Goal: Task Accomplishment & Management: Manage account settings

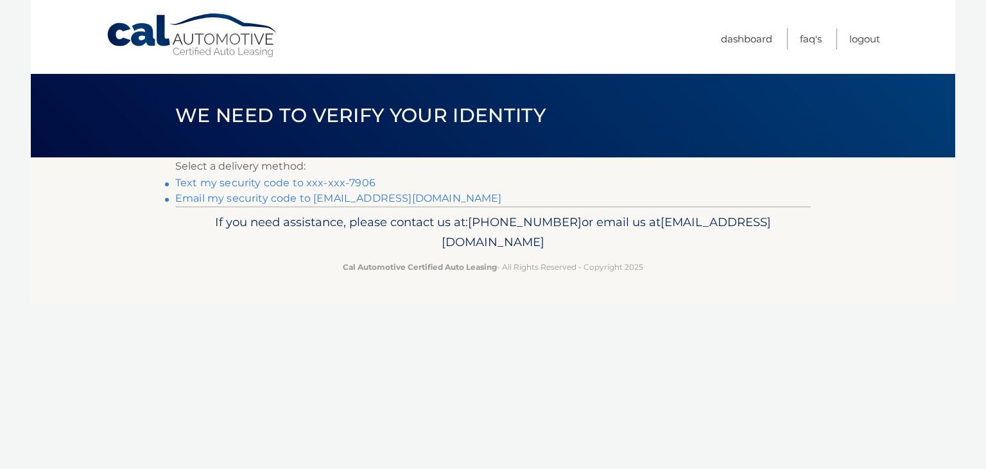
click at [236, 182] on link "Text my security code to xxx-xxx-7906" at bounding box center [275, 183] width 200 height 12
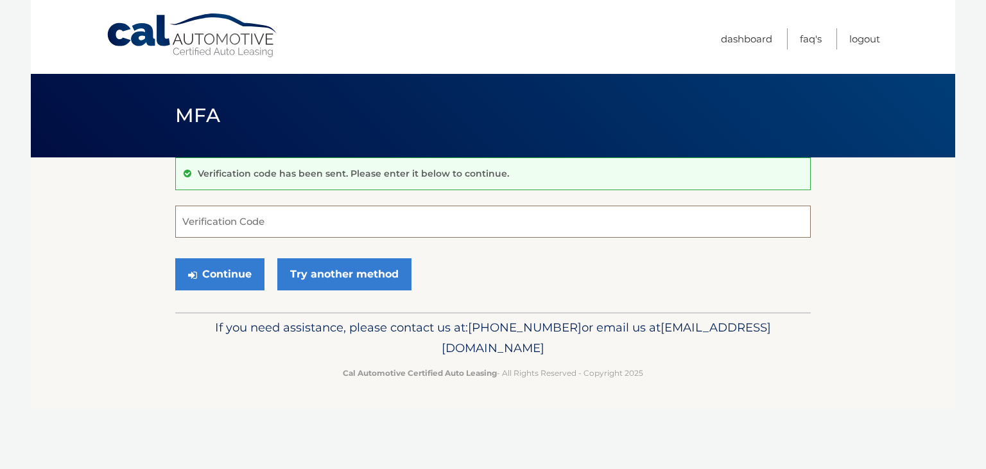
click at [246, 224] on input "Verification Code" at bounding box center [493, 221] width 636 height 32
type input "508400"
click at [222, 271] on button "Continue" at bounding box center [219, 274] width 89 height 32
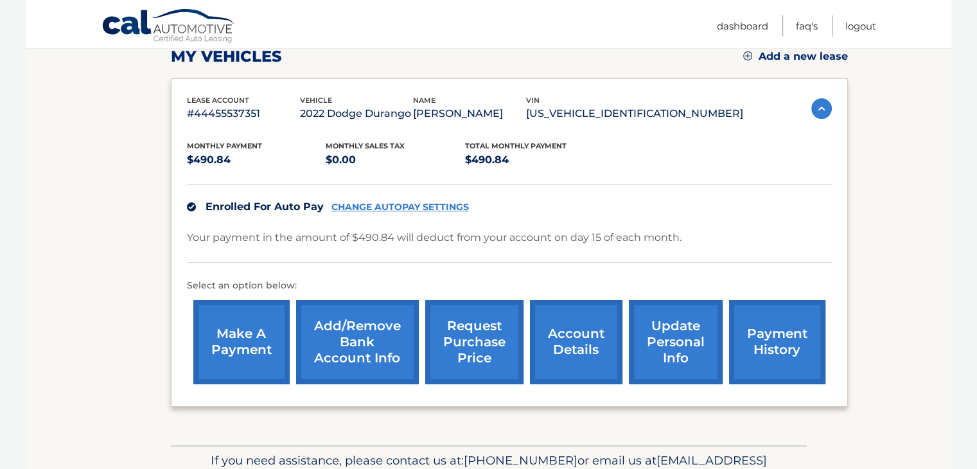
scroll to position [193, 0]
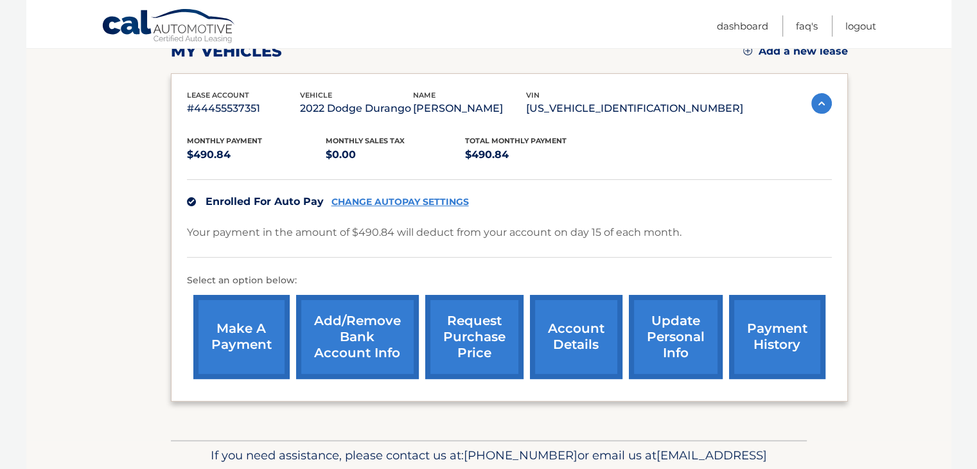
click at [580, 344] on link "account details" at bounding box center [576, 337] width 92 height 84
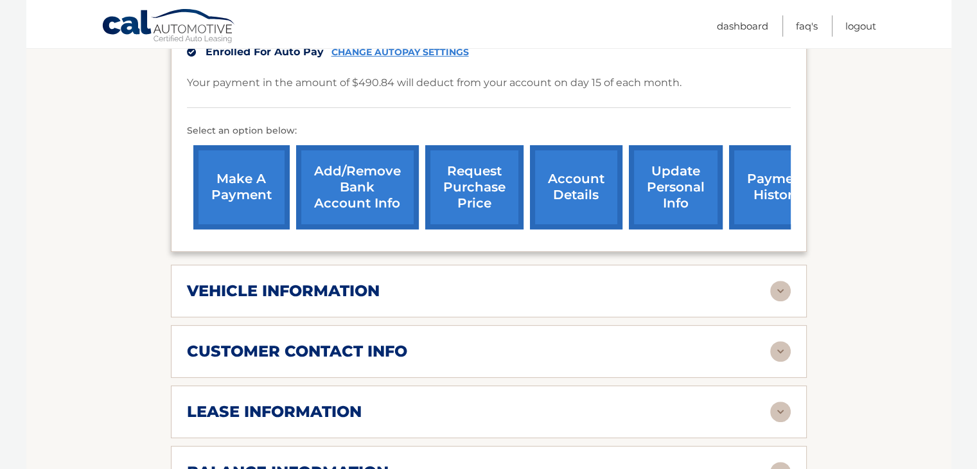
scroll to position [385, 0]
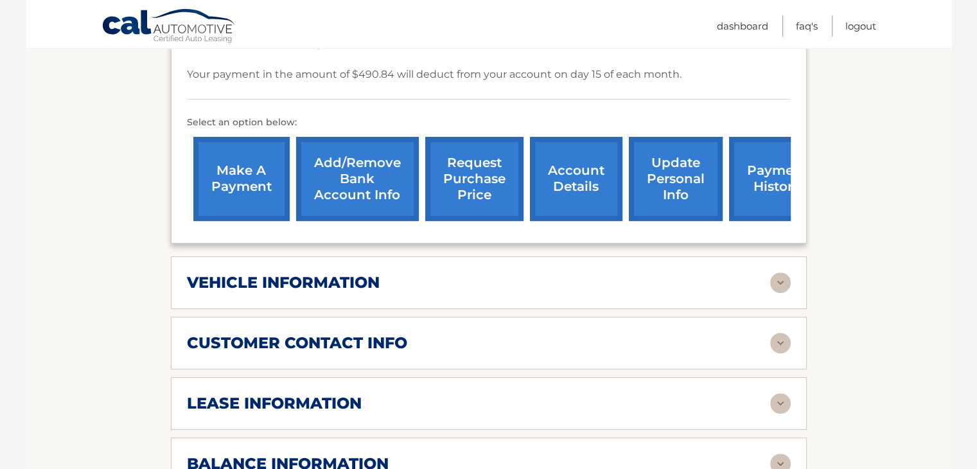
click at [745, 157] on link "payment history" at bounding box center [777, 179] width 96 height 84
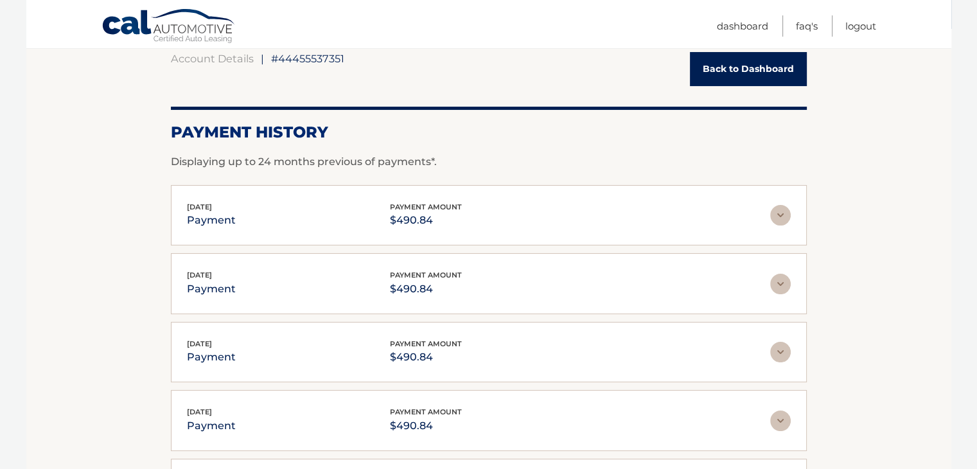
scroll to position [372, 0]
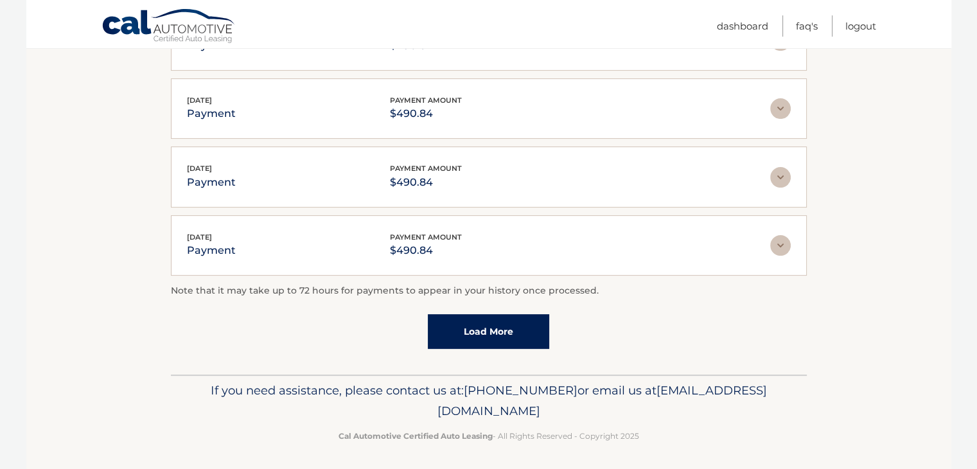
drag, startPoint x: 615, startPoint y: 410, endPoint x: 373, endPoint y: 410, distance: 241.5
click at [373, 410] on p "If you need assistance, please contact us at: [PHONE_NUMBER] or email us at [EM…" at bounding box center [488, 400] width 619 height 41
copy span "[EMAIL_ADDRESS][DOMAIN_NAME]"
drag, startPoint x: 444, startPoint y: 109, endPoint x: 388, endPoint y: 108, distance: 56.5
click at [390, 108] on p "$490.84" at bounding box center [426, 114] width 72 height 18
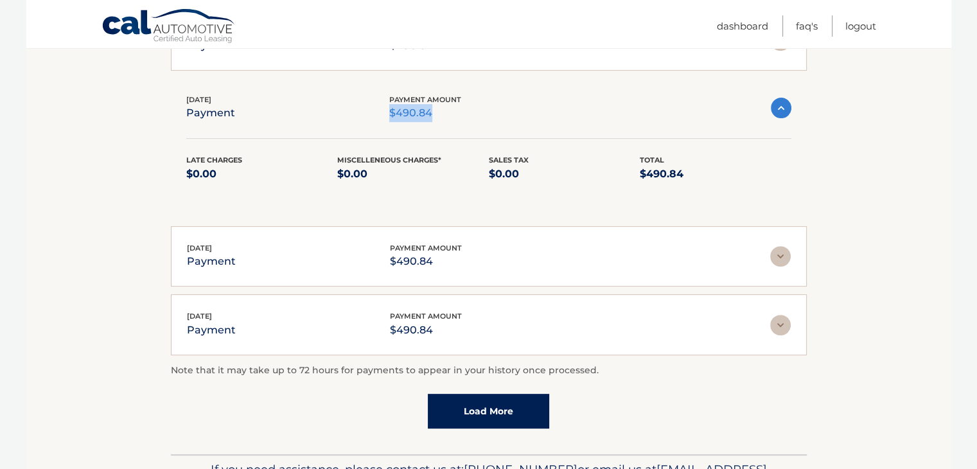
copy p "$490.84"
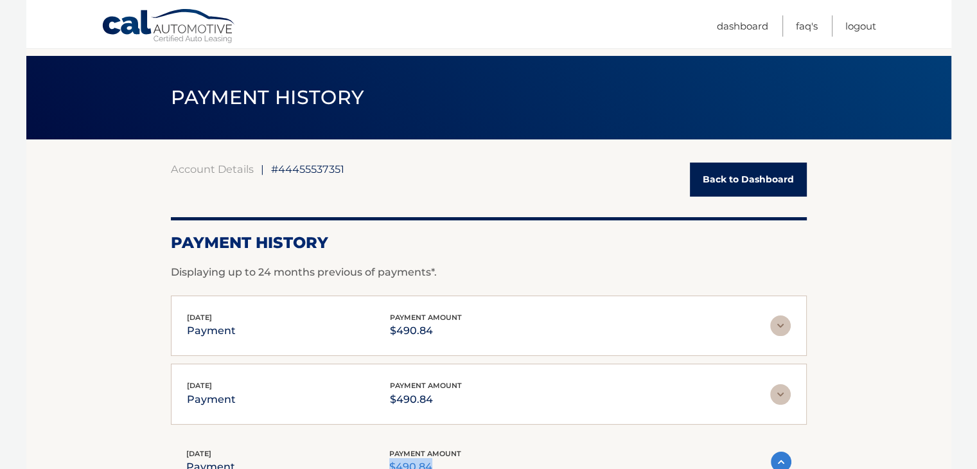
scroll to position [0, 0]
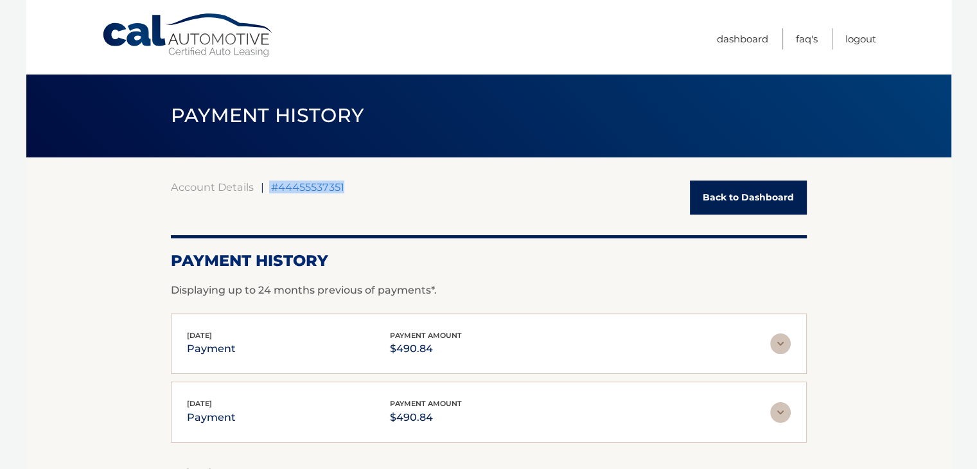
drag, startPoint x: 349, startPoint y: 189, endPoint x: 267, endPoint y: 190, distance: 82.2
click at [267, 190] on div "Account Details | #44455537351 Back to Dashboard" at bounding box center [489, 197] width 636 height 34
copy div "#44455537351"
click at [857, 39] on link "Logout" at bounding box center [860, 38] width 31 height 21
